Goal: Find contact information: Find contact information

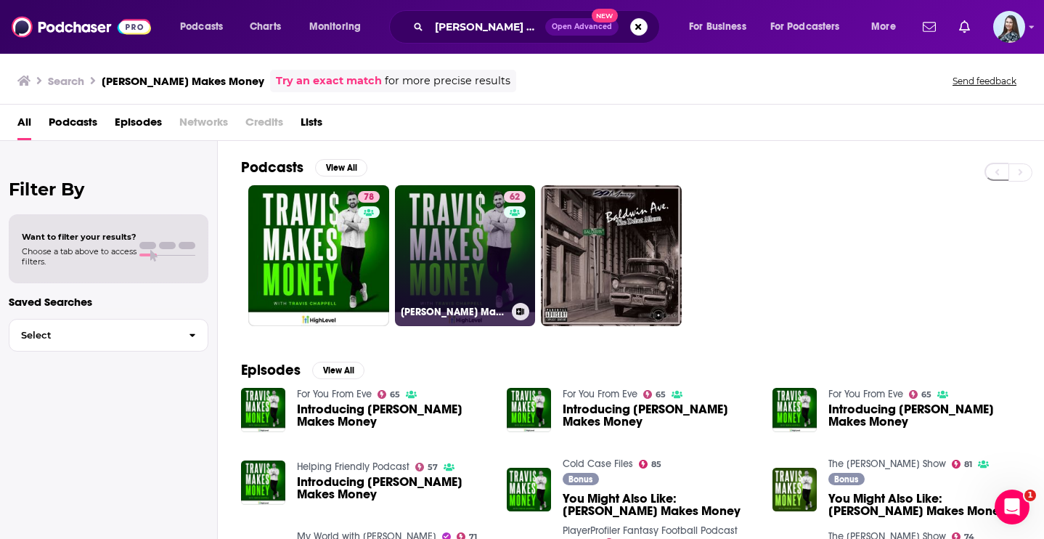
click at [481, 251] on link "62 [PERSON_NAME] Makes Money" at bounding box center [465, 255] width 141 height 141
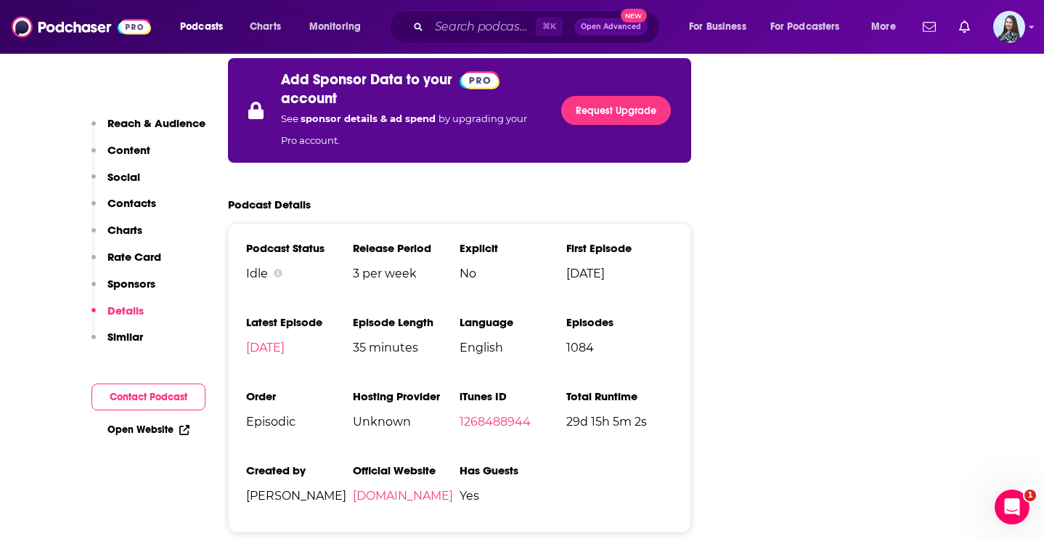
scroll to position [2637, 0]
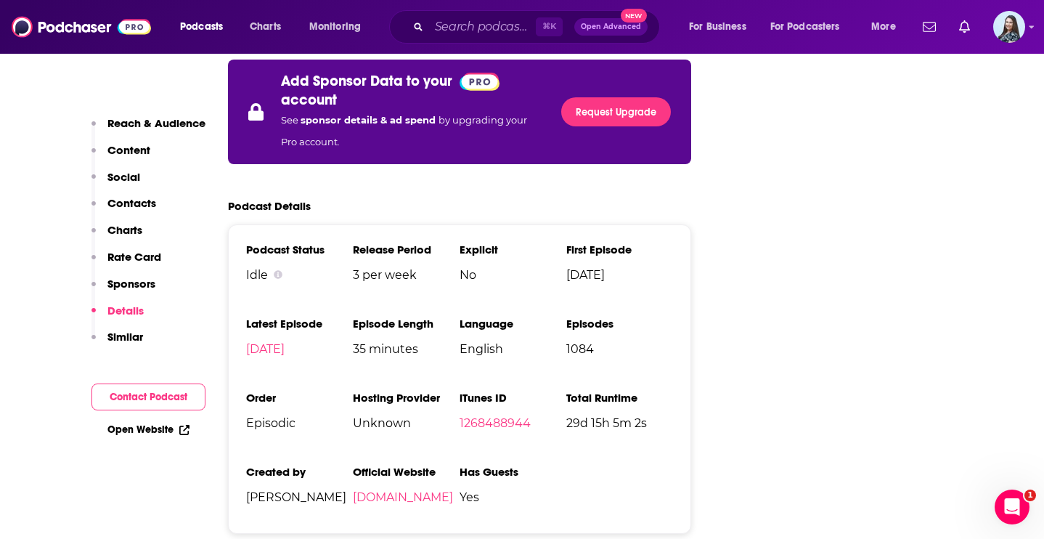
click at [306, 490] on span "[PERSON_NAME]" at bounding box center [299, 497] width 107 height 14
copy span "[PERSON_NAME]"
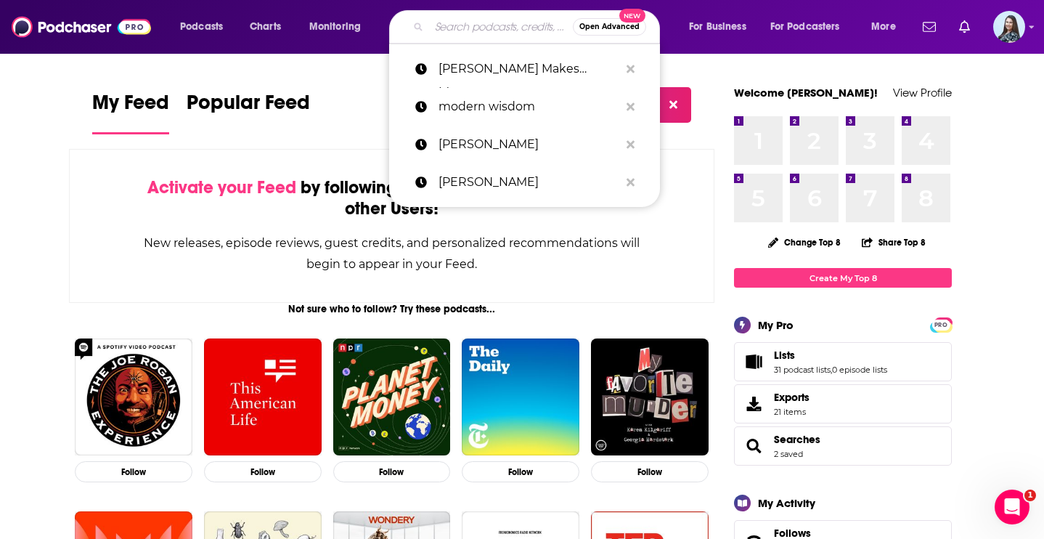
click at [483, 30] on input "Search podcasts, credits, & more..." at bounding box center [501, 26] width 144 height 23
paste input "The Greg McKeown Podcast"
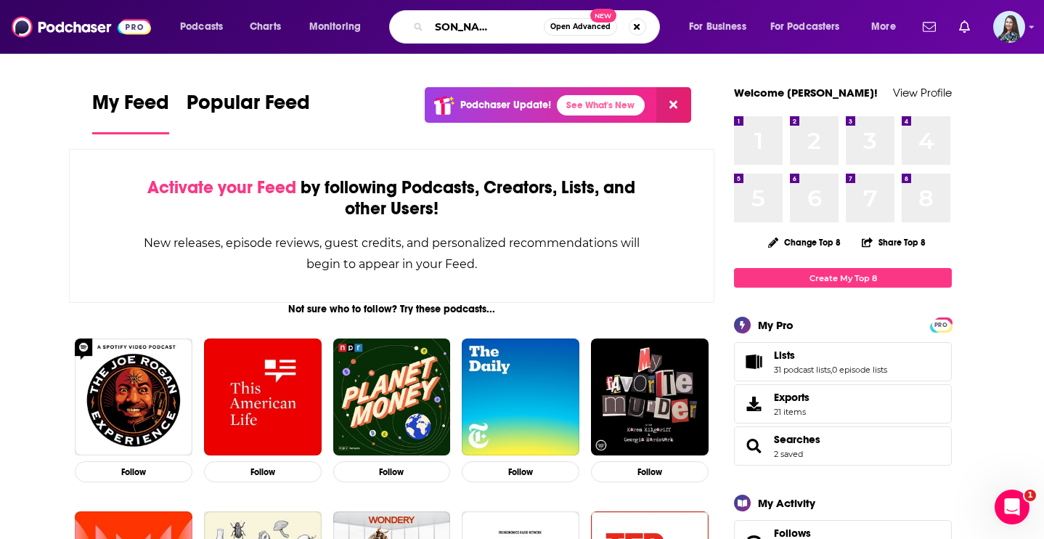
type input "The Greg McKeown Podcast"
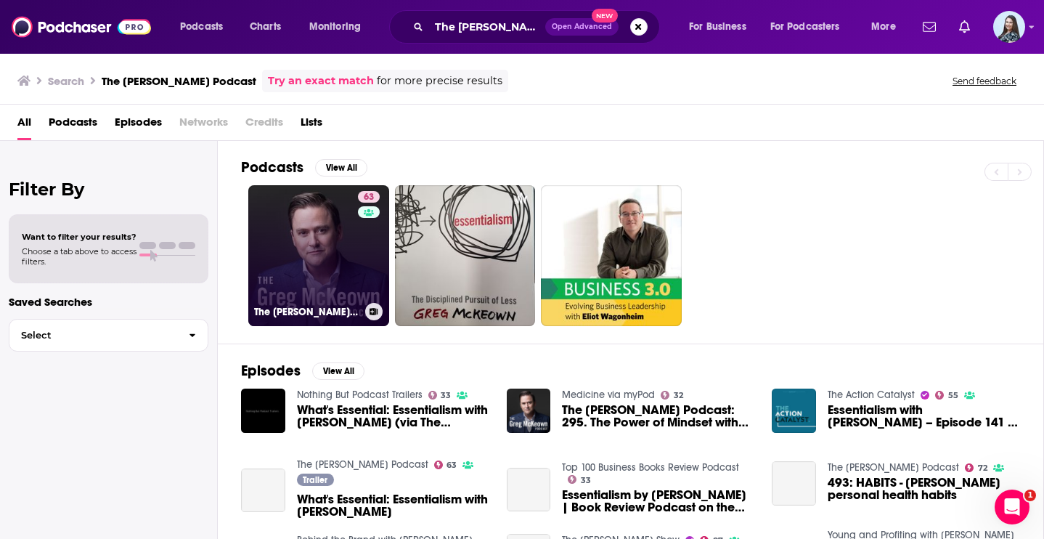
click at [321, 256] on link "63 The Greg McKeown Podcast" at bounding box center [318, 255] width 141 height 141
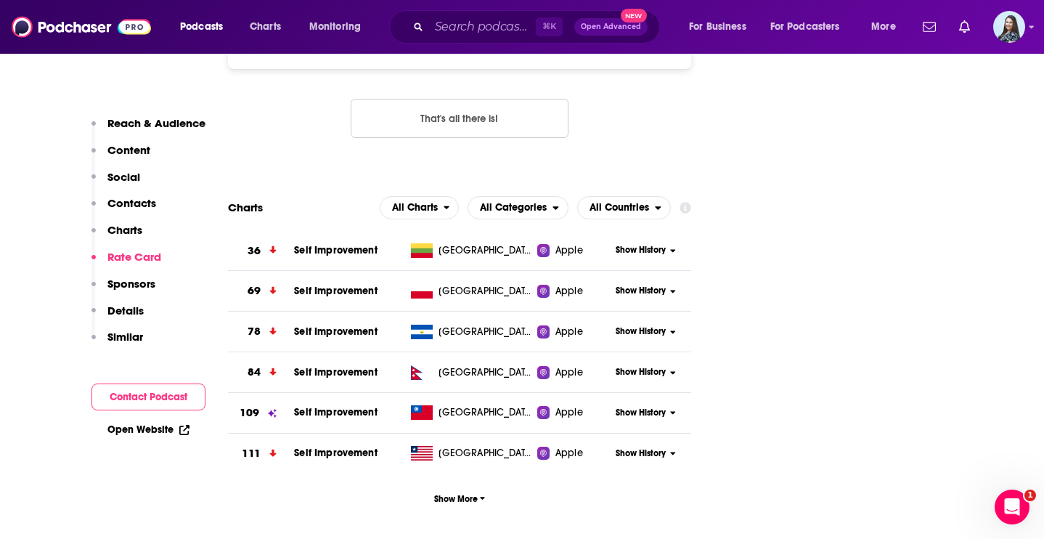
scroll to position [1697, 0]
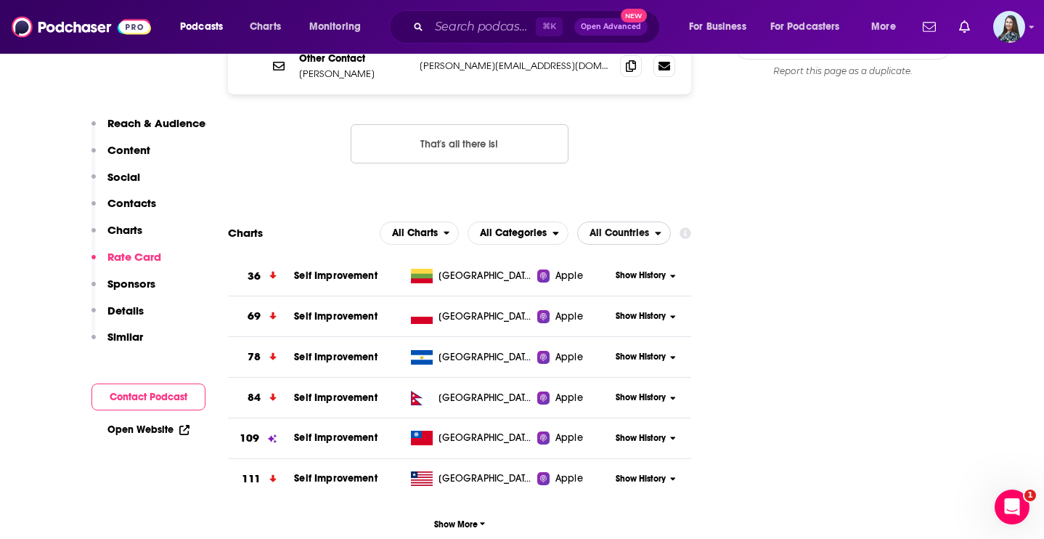
click at [597, 228] on span "All Countries" at bounding box center [619, 233] width 60 height 10
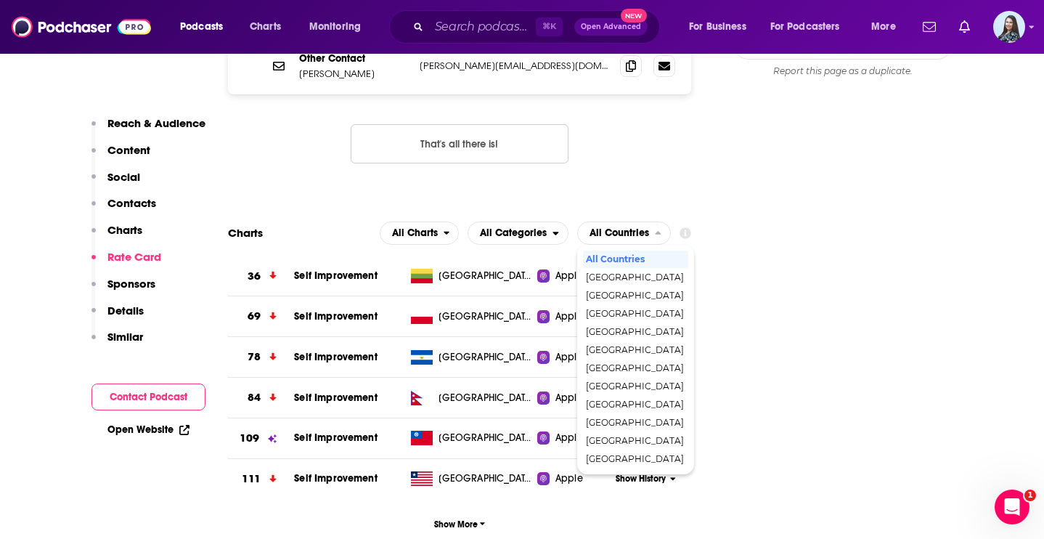
click at [303, 106] on div "Other Contact info@gregmckeown.com info@gregmckeown.com Other Contact Greg McKe…" at bounding box center [459, 85] width 463 height 201
